Goal: Obtain resource: Obtain resource

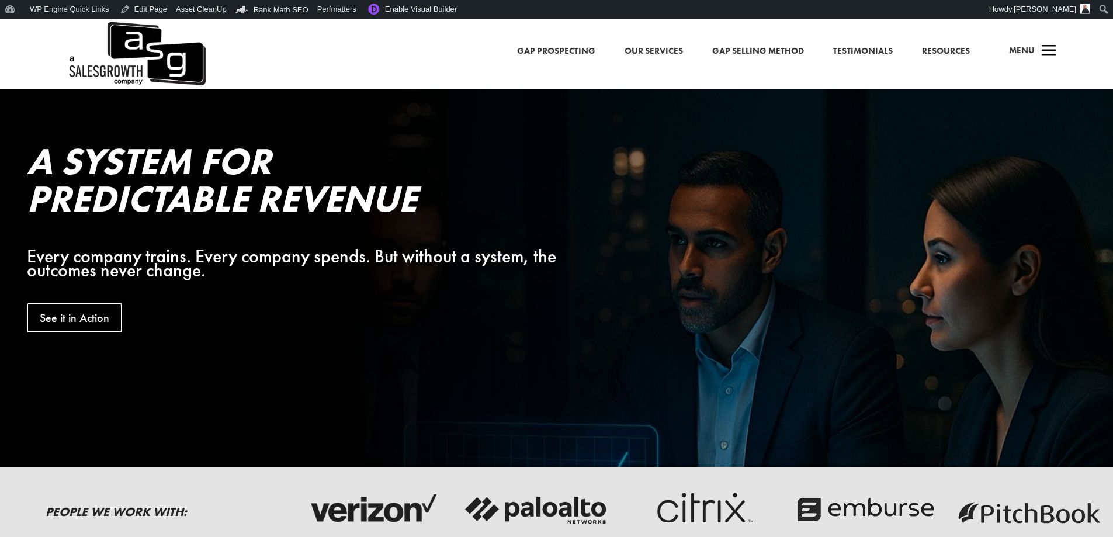
click at [1052, 54] on span "a" at bounding box center [1048, 51] width 23 height 23
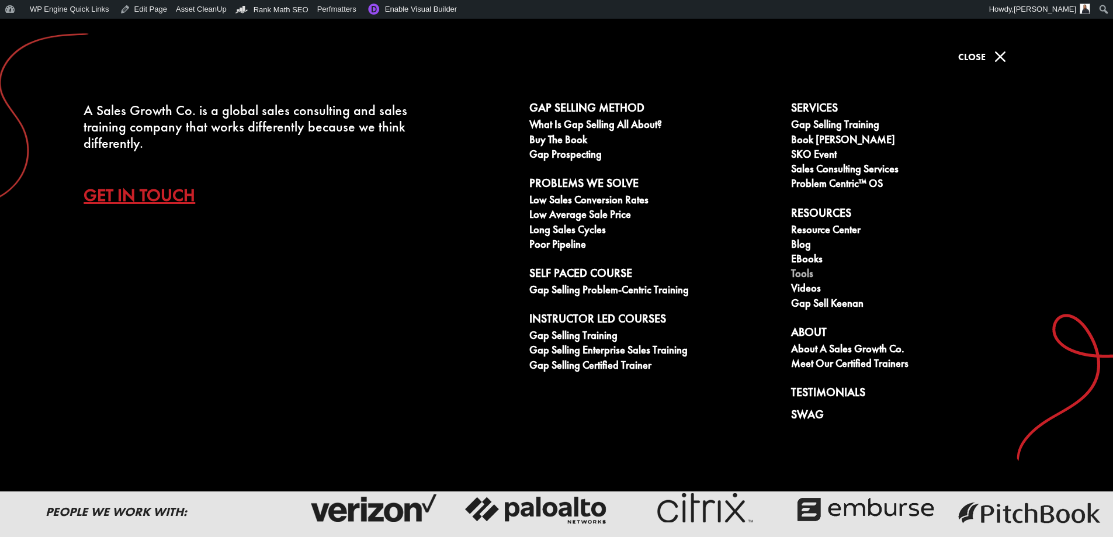
click at [803, 272] on link "Tools" at bounding box center [915, 274] width 249 height 15
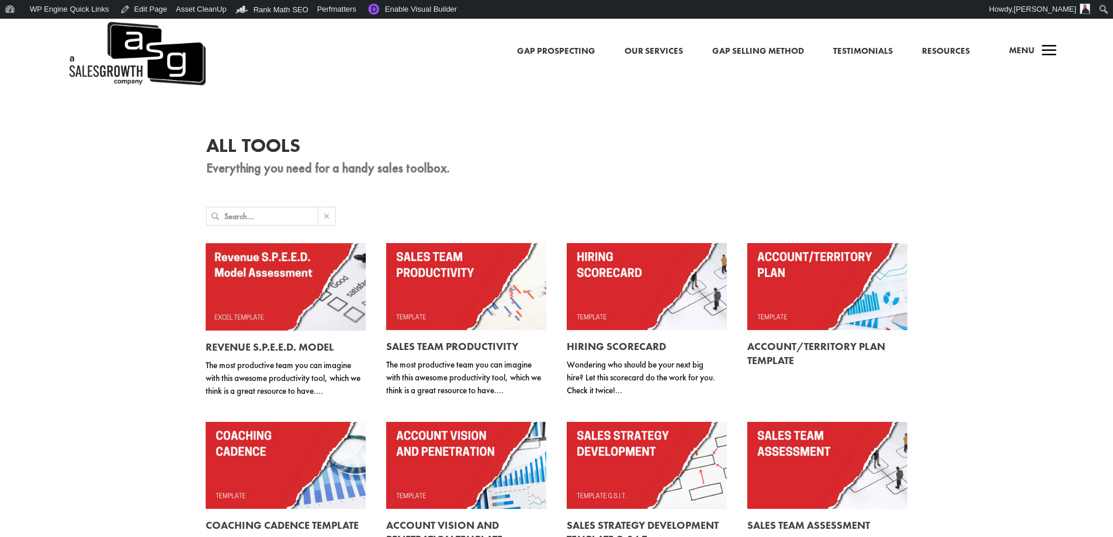
drag, startPoint x: 0, startPoint y: 0, endPoint x: 1028, endPoint y: 81, distance: 1031.1
click at [1020, 131] on div "All Tools Everything you need for a handy sales toolbox. Revenue S.P.E.E.D. Mod…" at bounding box center [556, 423] width 1113 height 669
click at [1031, 51] on span "Menu" at bounding box center [1022, 50] width 26 height 12
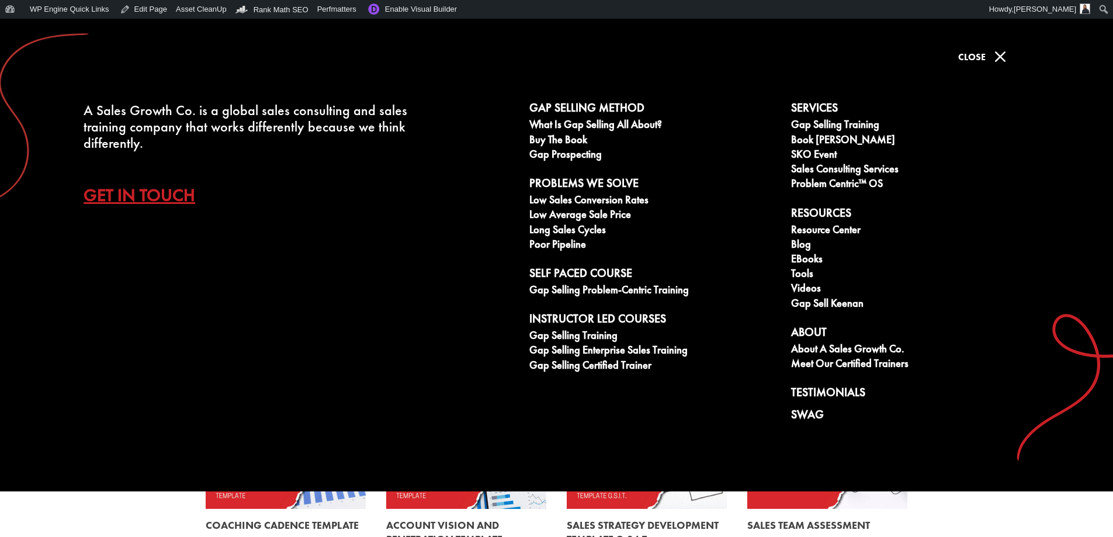
click at [977, 60] on span "Close" at bounding box center [971, 57] width 27 height 12
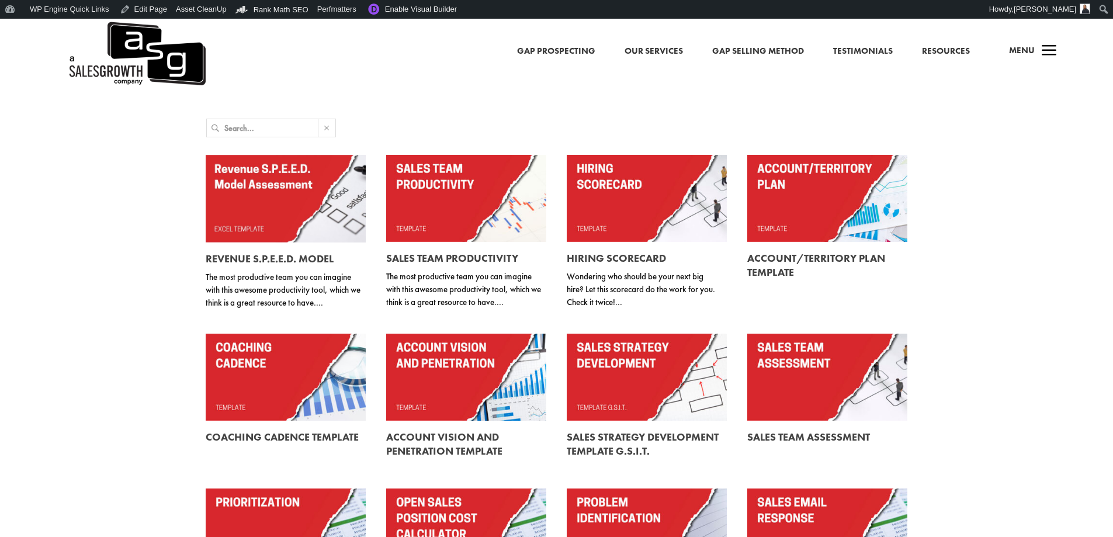
scroll to position [175, 0]
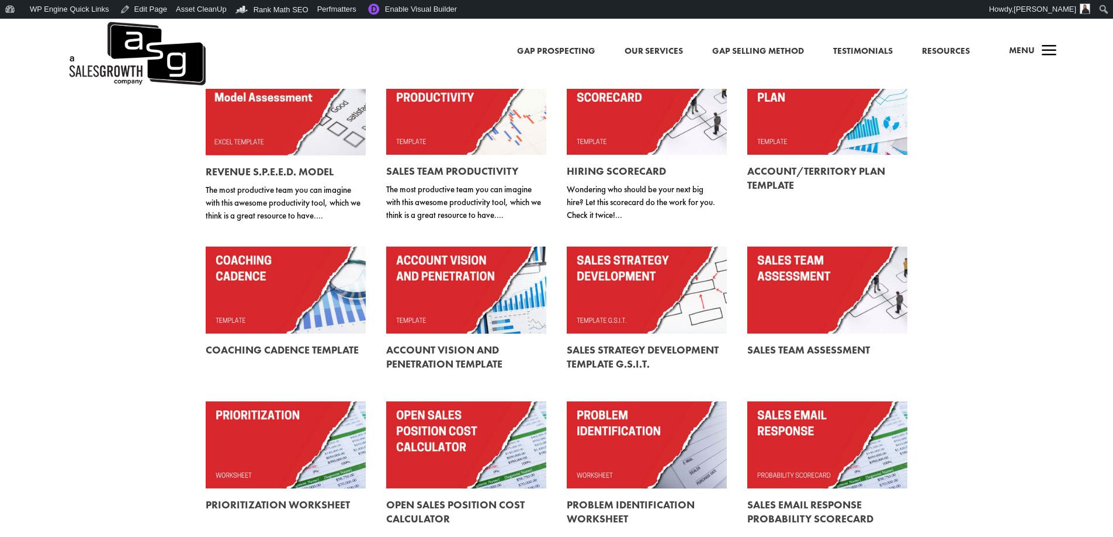
click at [654, 436] on link at bounding box center [647, 444] width 160 height 87
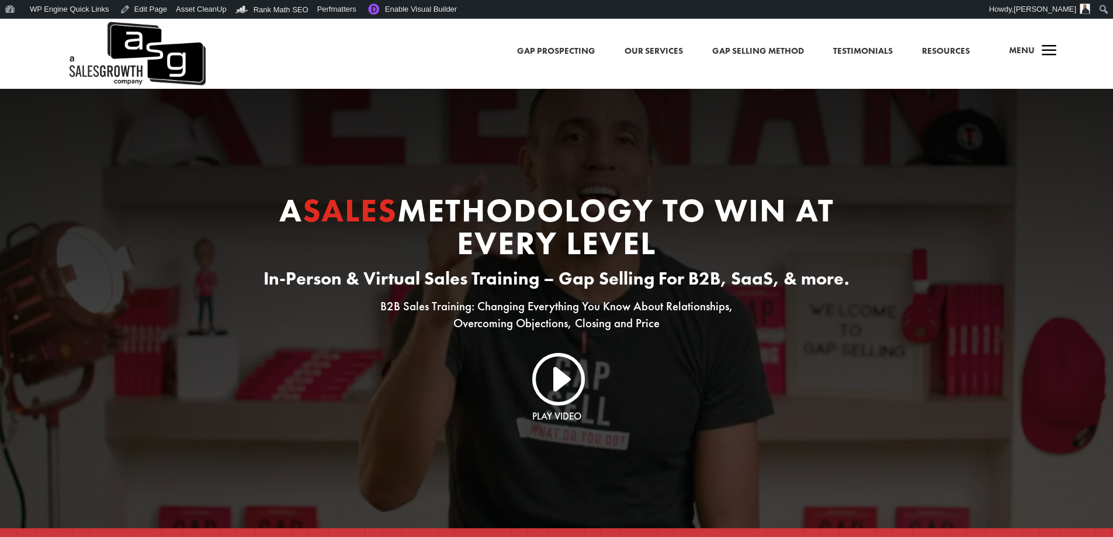
click at [1037, 54] on span "a" at bounding box center [1048, 51] width 23 height 23
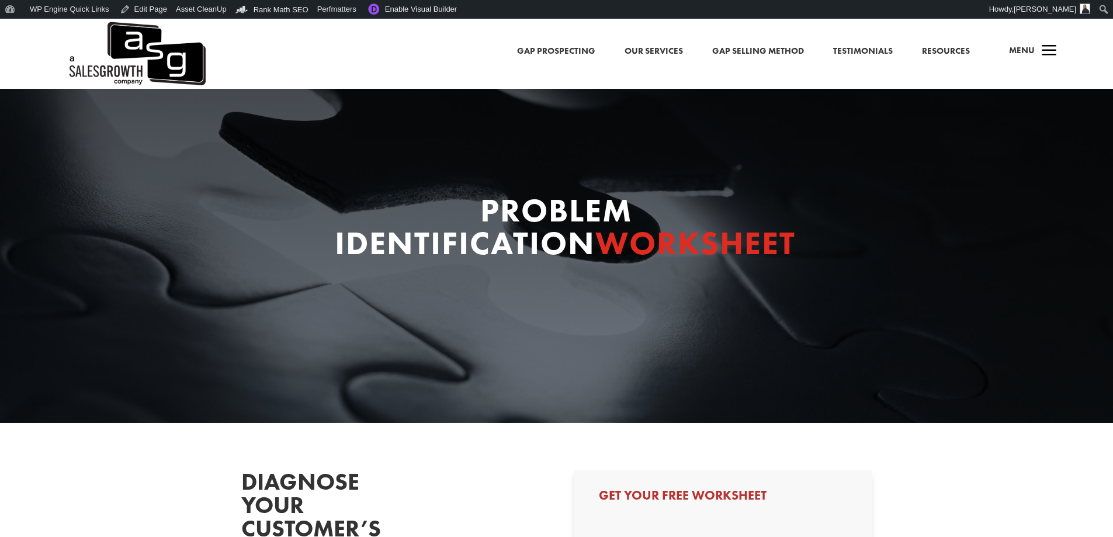
select select "Other"
